Goal: Information Seeking & Learning: Learn about a topic

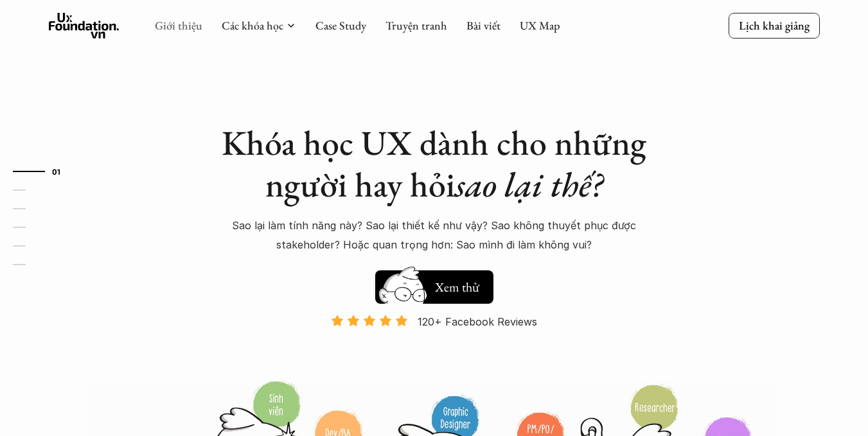
click at [169, 22] on link "Giới thiệu" at bounding box center [179, 25] width 48 height 15
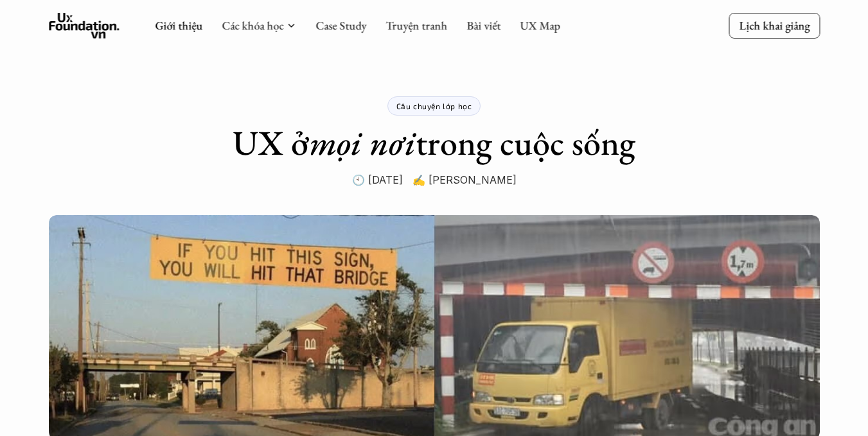
click at [418, 109] on p "Câu chuyện lớp học" at bounding box center [434, 106] width 76 height 9
click at [447, 105] on p "Câu chuyện lớp học" at bounding box center [434, 106] width 76 height 9
click at [563, 67] on div "Câu chuyện lớp học UX ở mọi nơi trong cuộc sống 🕙 [DATE] ✍️ [PERSON_NAME]" at bounding box center [434, 95] width 514 height 190
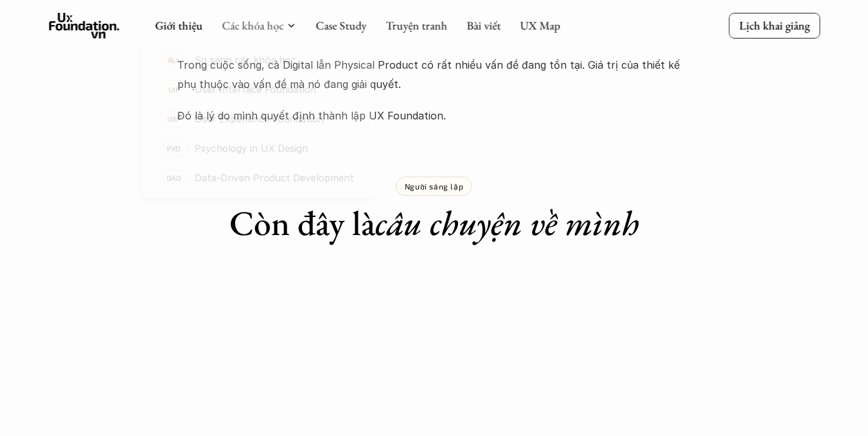
scroll to position [707, 0]
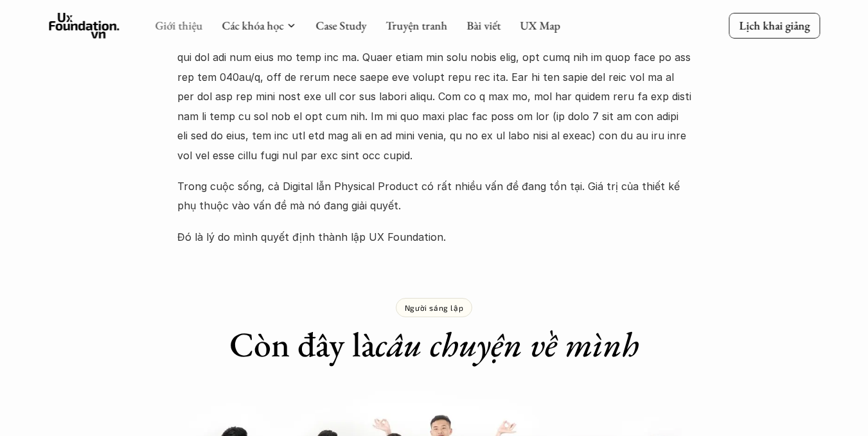
click at [189, 30] on link "Giới thiệu" at bounding box center [179, 25] width 48 height 15
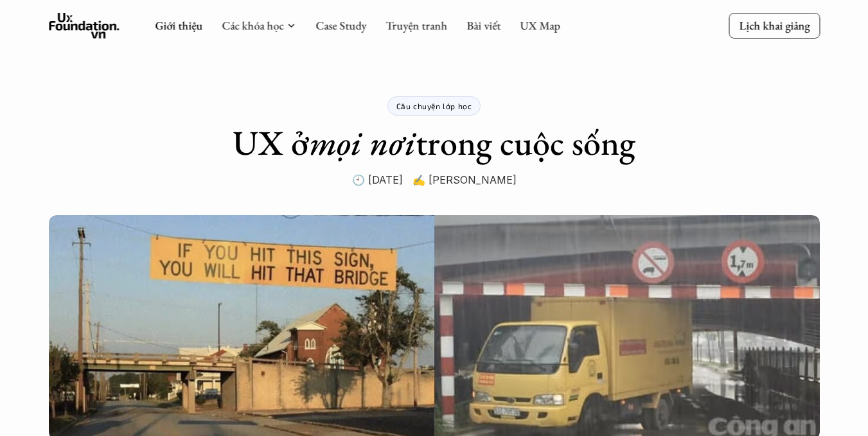
click at [71, 13] on icon at bounding box center [84, 26] width 71 height 26
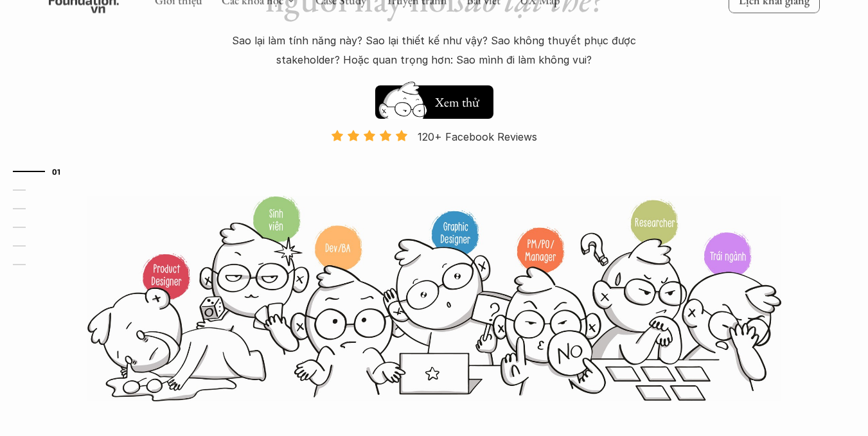
scroll to position [193, 0]
